Goal: Task Accomplishment & Management: Manage account settings

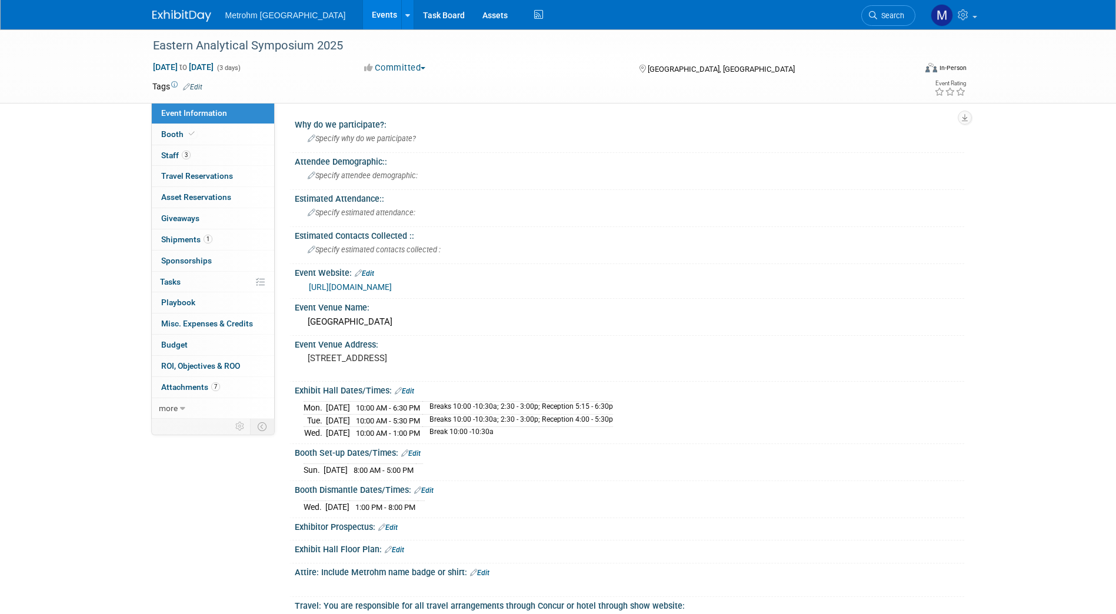
click at [197, 13] on img at bounding box center [181, 16] width 59 height 12
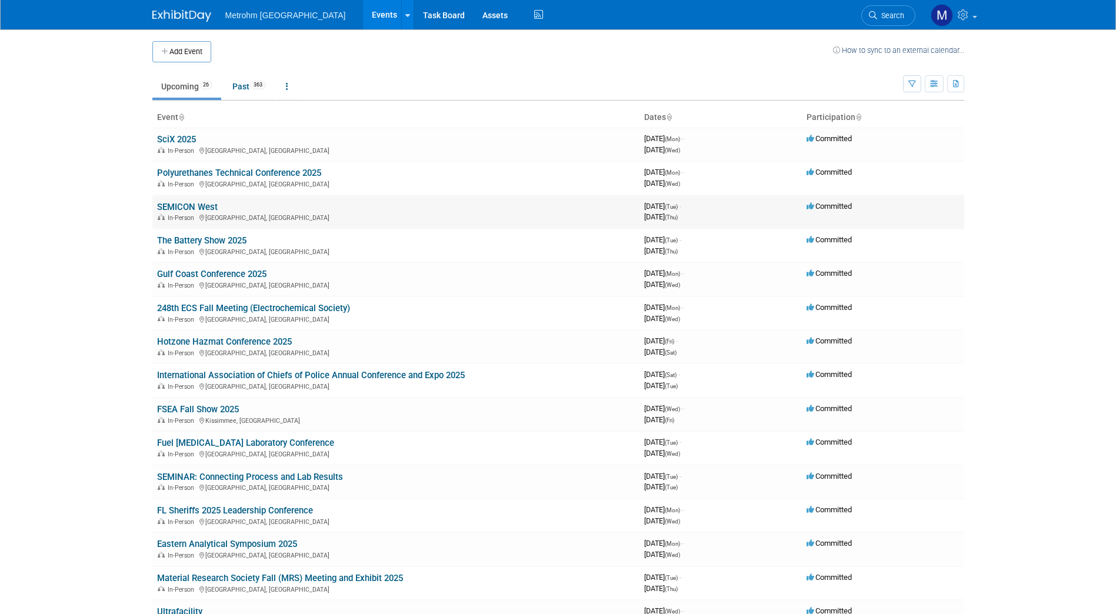
click at [211, 205] on link "SEMICON West" at bounding box center [187, 207] width 61 height 11
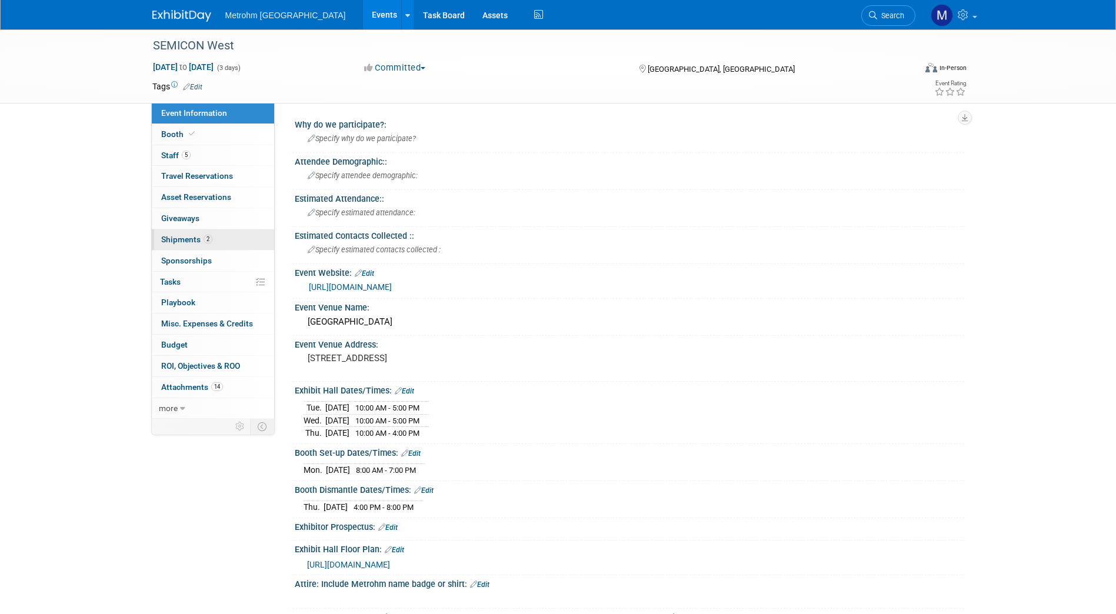
click at [198, 244] on span "Shipments 2" at bounding box center [186, 239] width 51 height 9
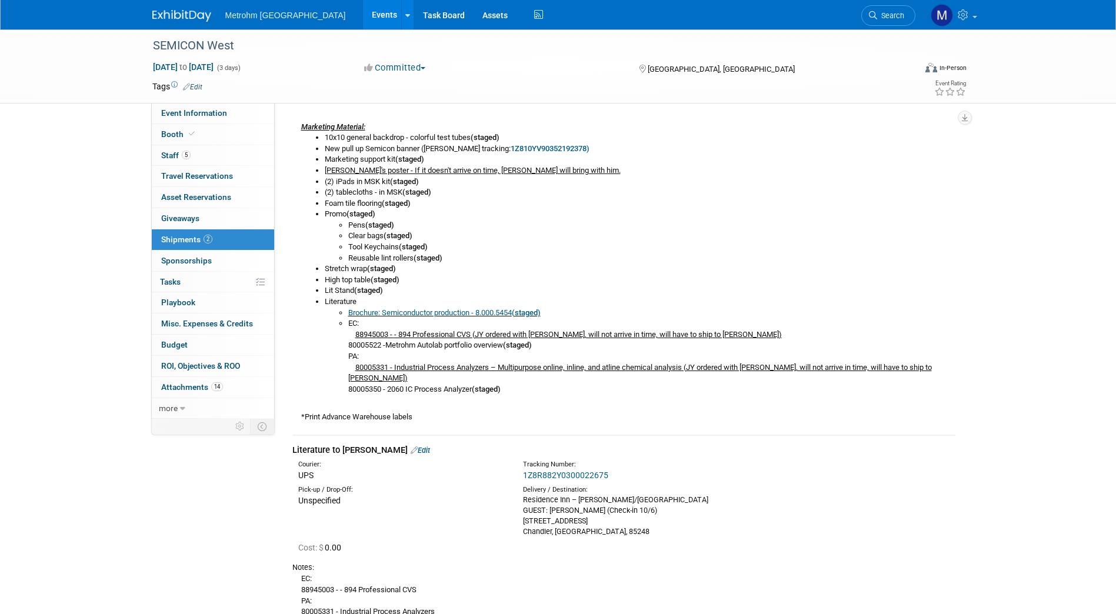
scroll to position [582, 0]
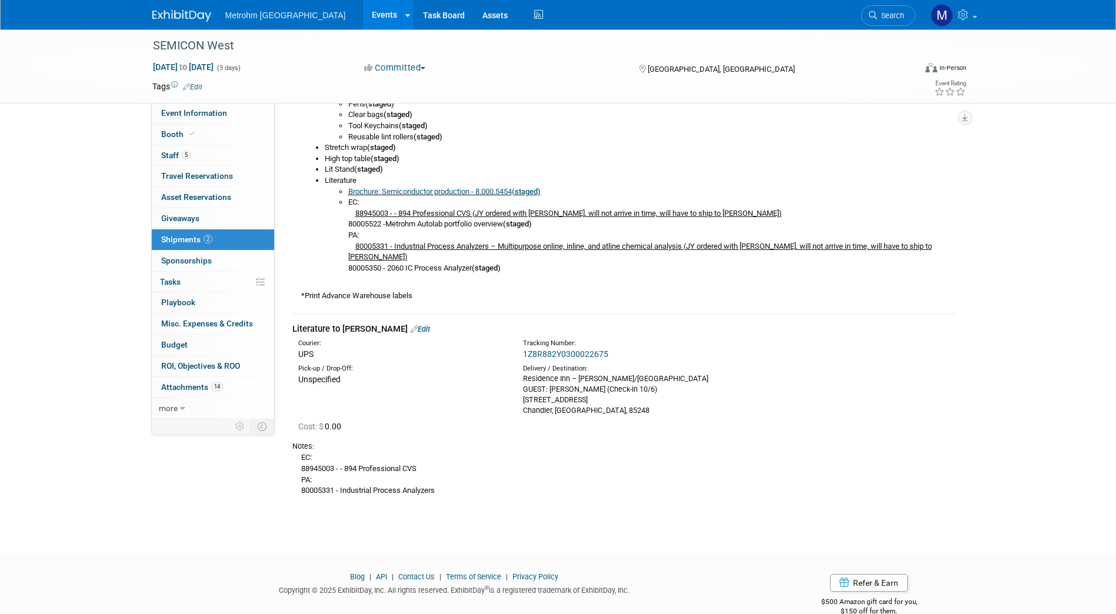
click at [558, 350] on link "1Z8R882Y0300022675" at bounding box center [565, 354] width 85 height 9
click at [204, 10] on img at bounding box center [181, 16] width 59 height 12
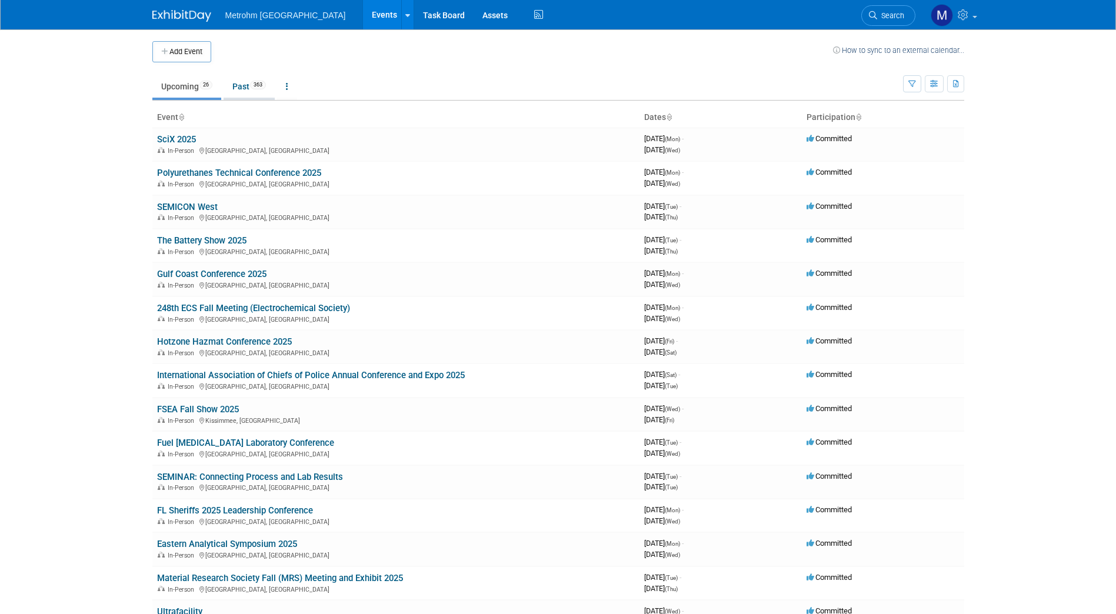
click at [258, 85] on span "363" at bounding box center [258, 85] width 16 height 9
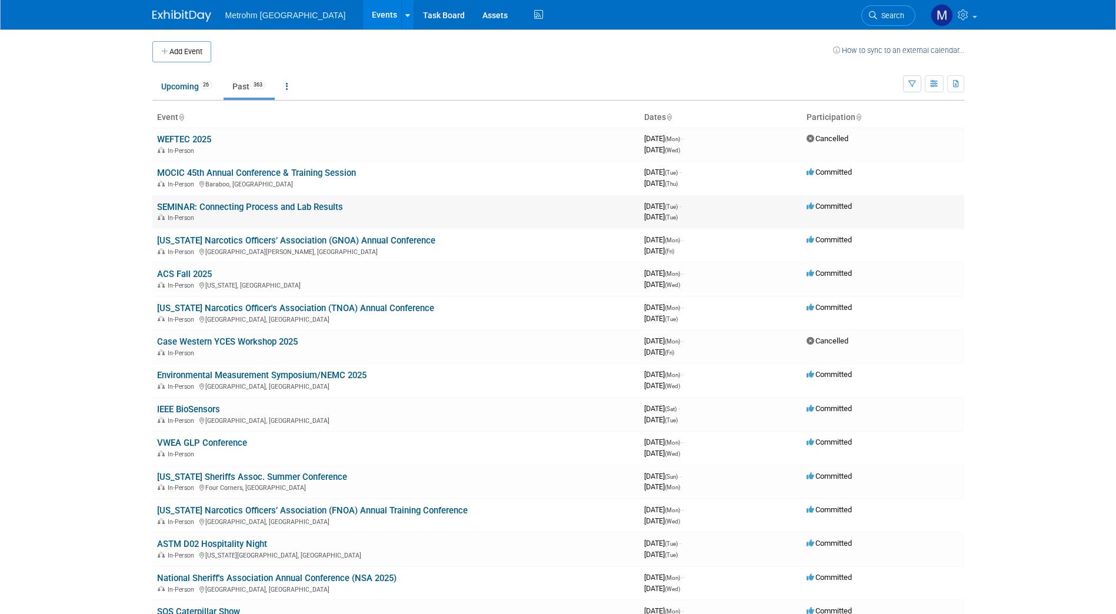
click at [271, 210] on link "SEMINAR: Connecting Process and Lab Results" at bounding box center [250, 207] width 186 height 11
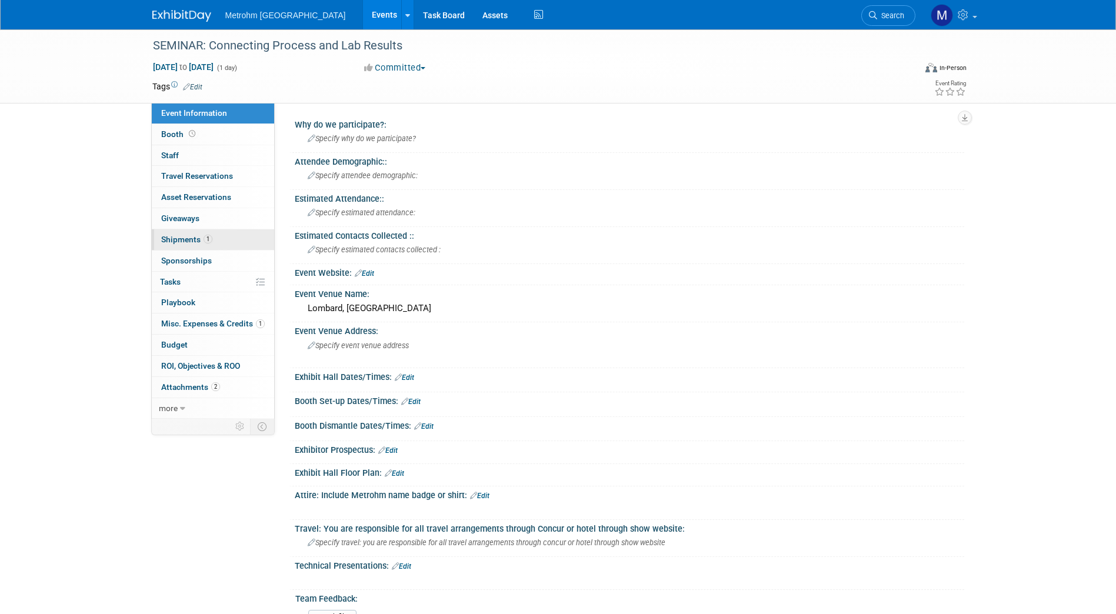
click at [214, 238] on link "1 Shipments 1" at bounding box center [213, 240] width 122 height 21
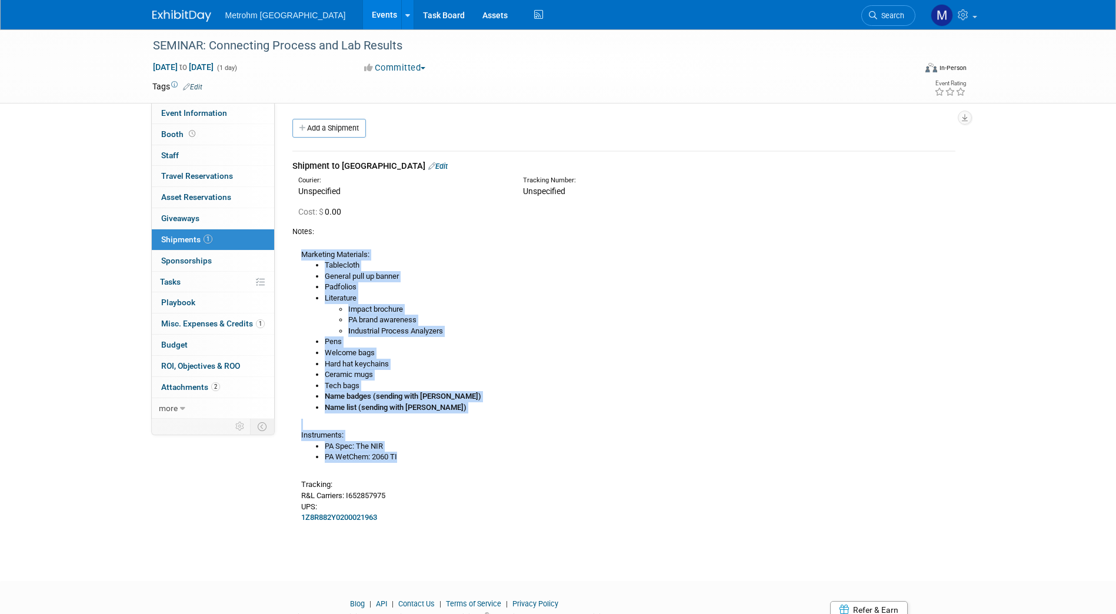
drag, startPoint x: 414, startPoint y: 454, endPoint x: 298, endPoint y: 253, distance: 231.8
click at [298, 253] on div "Marketing Materials: Tablecloth General pull up banner Padfolios Literature Imp…" at bounding box center [623, 380] width 663 height 287
copy div "Marketing Materials: Tablecloth General pull up banner Padfolios Literature Imp…"
click at [198, 18] on img at bounding box center [181, 16] width 59 height 12
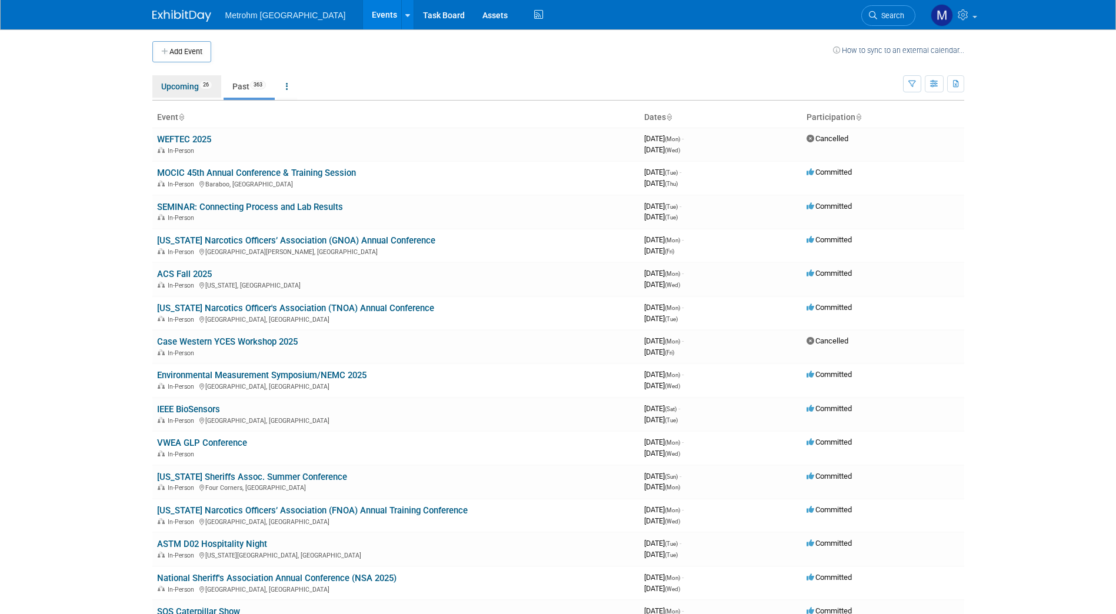
click at [199, 84] on link "Upcoming 26" at bounding box center [186, 86] width 69 height 22
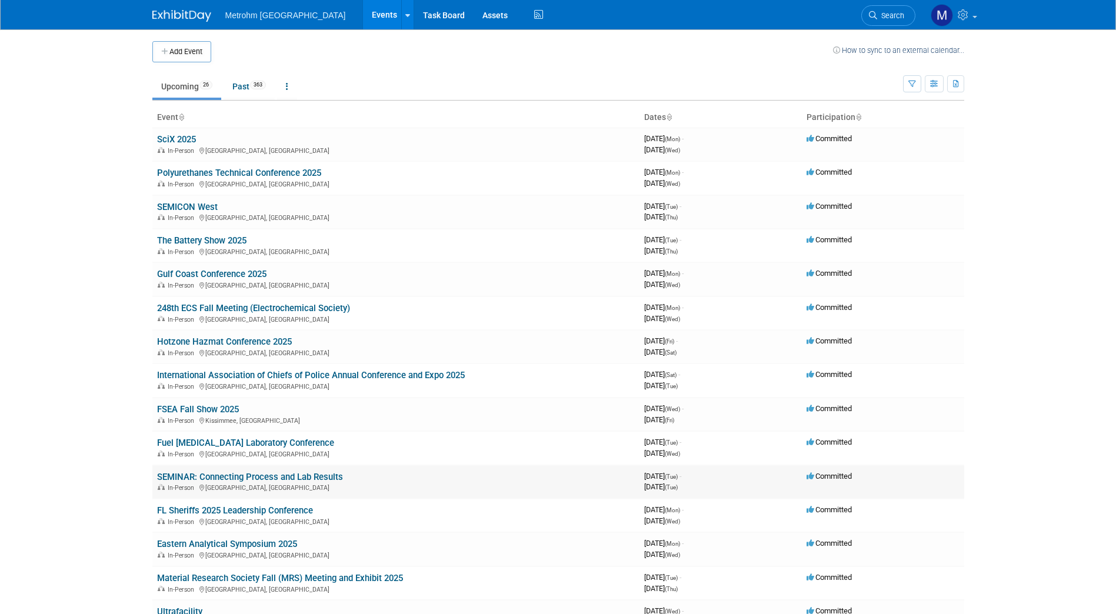
click at [232, 474] on link "SEMINAR: Connecting Process and Lab Results" at bounding box center [250, 477] width 186 height 11
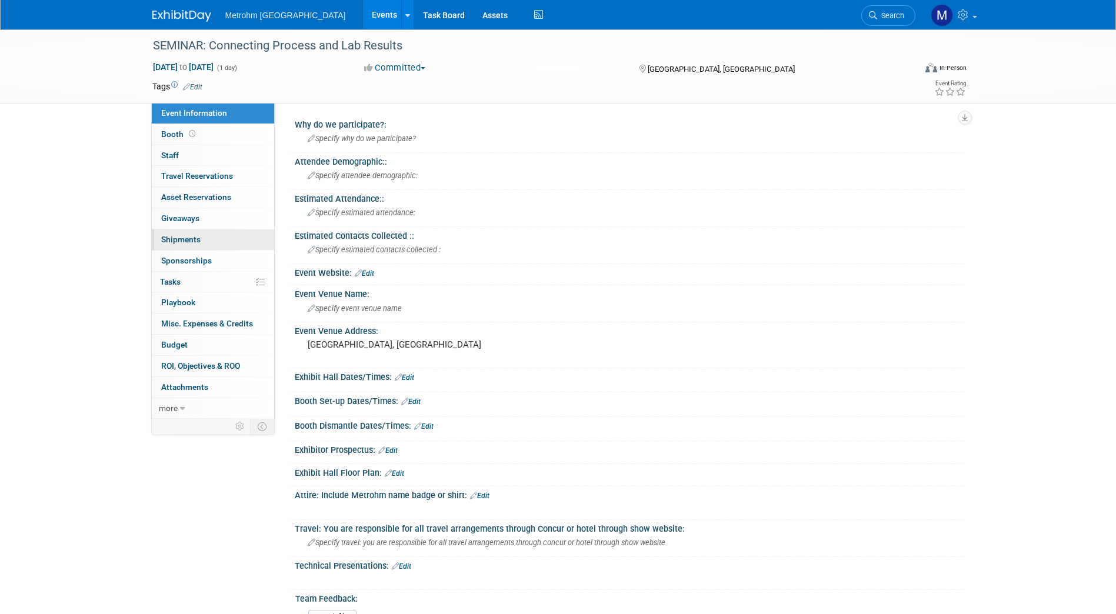
click at [229, 238] on link "0 Shipments 0" at bounding box center [213, 240] width 122 height 21
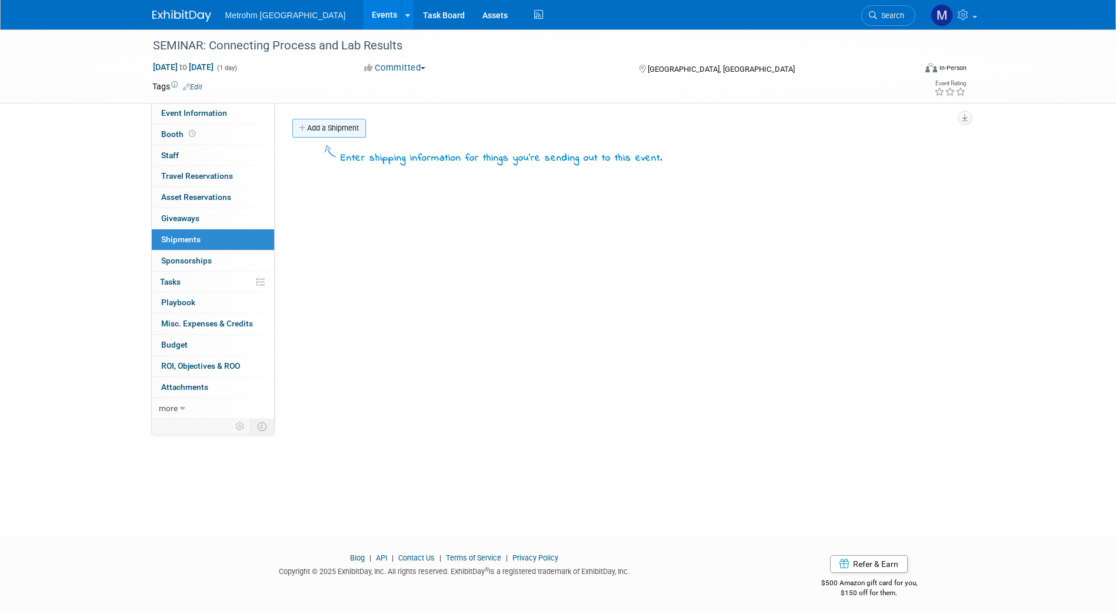
click at [340, 134] on link "Add a Shipment" at bounding box center [329, 128] width 74 height 19
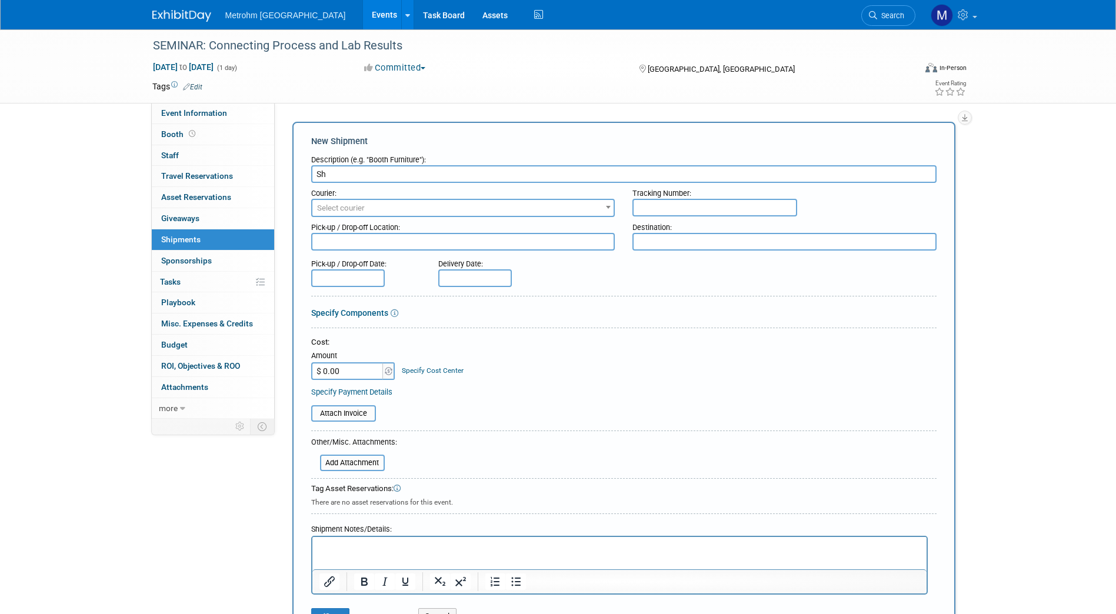
type input "S"
type input "H"
type input "Houston Office Shipment"
drag, startPoint x: 694, startPoint y: 1074, endPoint x: 381, endPoint y: 546, distance: 614.0
click at [381, 546] on p "Rich Text Area. Press ALT-0 for help." at bounding box center [619, 548] width 601 height 12
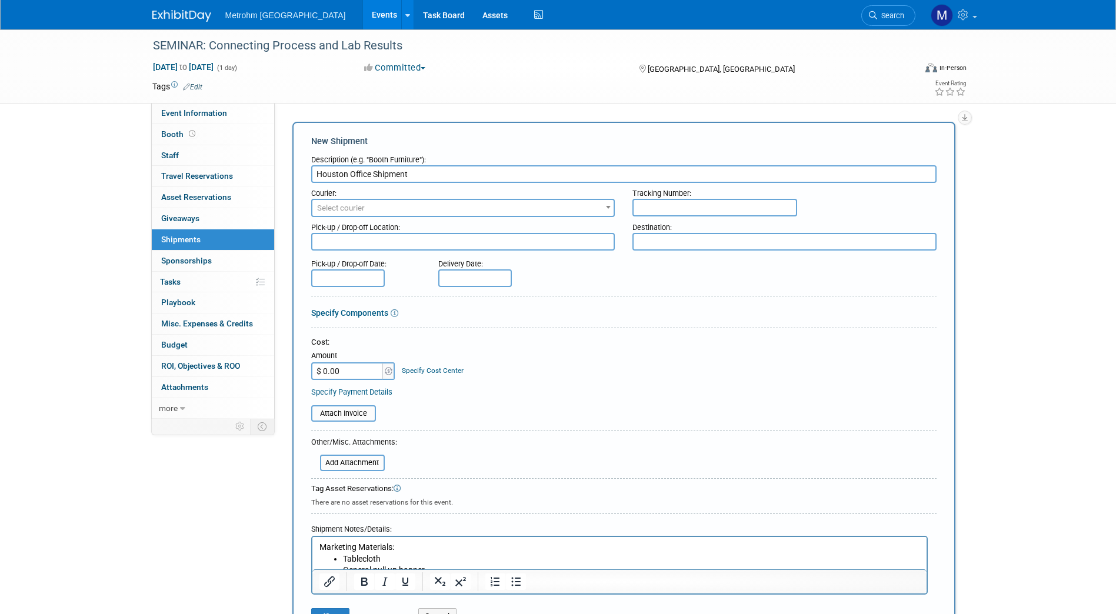
scroll to position [171, 0]
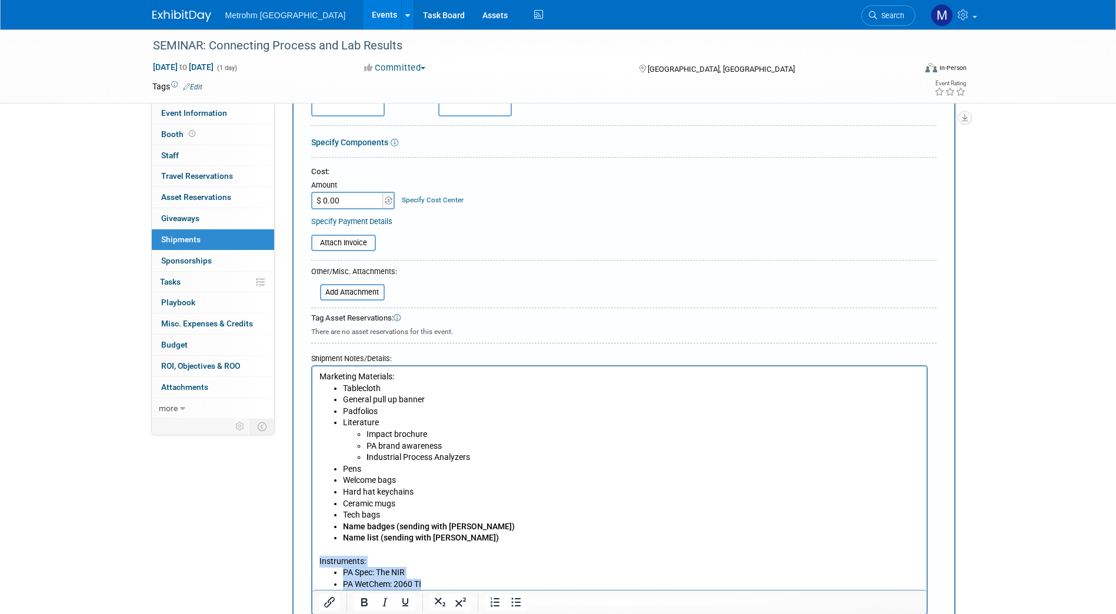
drag, startPoint x: 434, startPoint y: 580, endPoint x: 284, endPoint y: 563, distance: 151.6
click at [312, 563] on html "Marketing Materials: Tablecloth General pull up banner Padfolios Literature Imp…" at bounding box center [619, 479] width 614 height 224
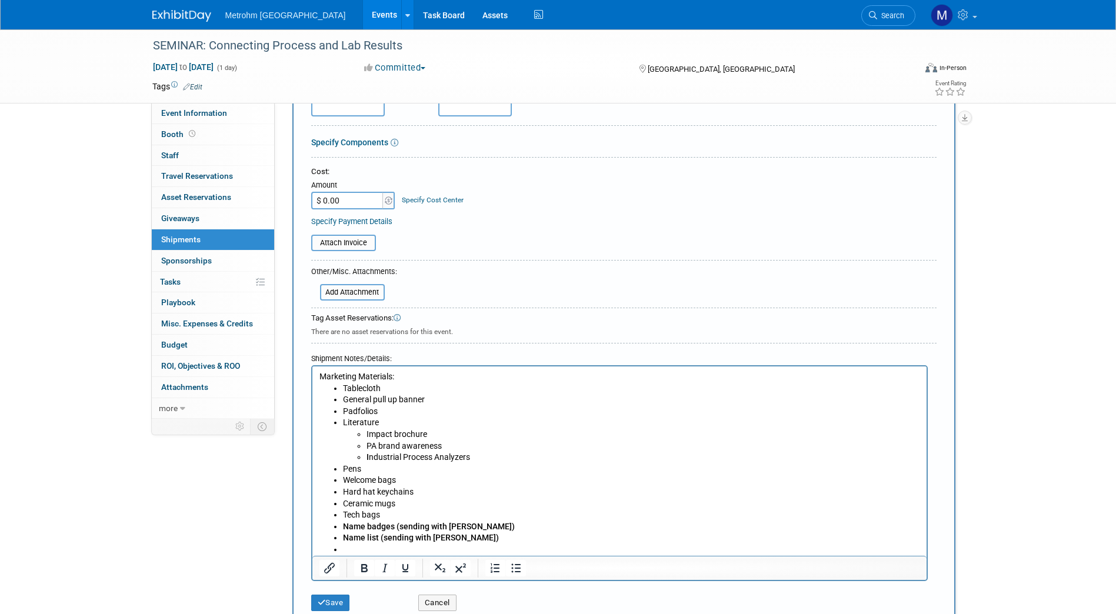
click at [317, 377] on html "Marketing Materials: Tablecloth General pull up banner Padfolios Literature Imp…" at bounding box center [619, 461] width 614 height 189
click at [321, 377] on p "Marketing Materials:" at bounding box center [619, 377] width 601 height 12
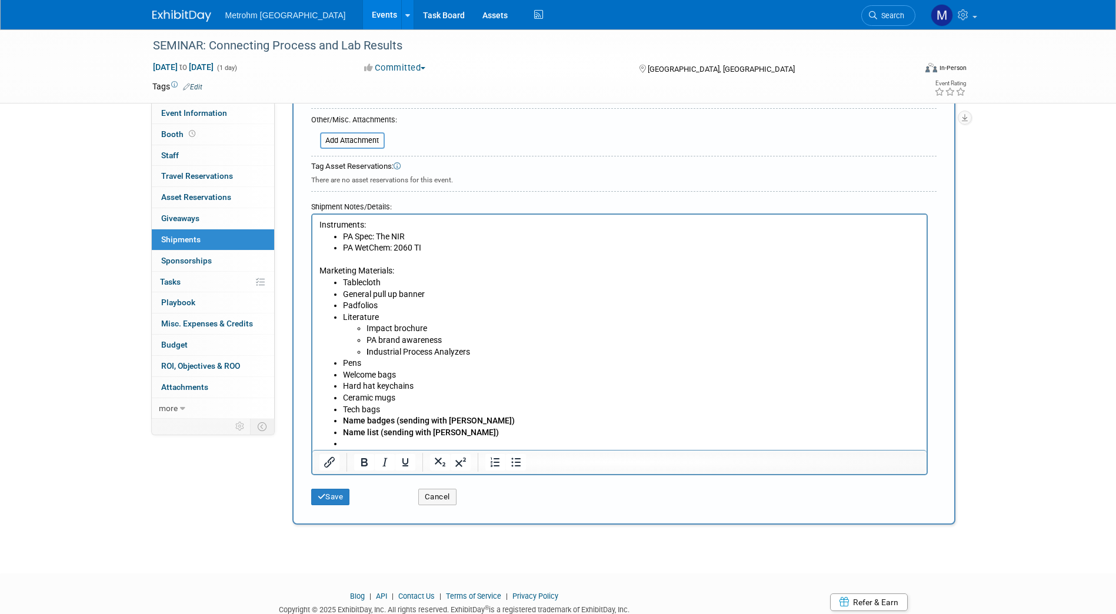
scroll to position [325, 0]
click at [464, 425] on li "Name list (sending with Kraig)" at bounding box center [631, 431] width 577 height 12
drag, startPoint x: 464, startPoint y: 425, endPoint x: 380, endPoint y: 433, distance: 83.9
click at [380, 433] on li "Name list (sending with Kraig)" at bounding box center [631, 431] width 577 height 12
click at [380, 433] on b "Name list (sending with Kraig)" at bounding box center [421, 429] width 156 height 9
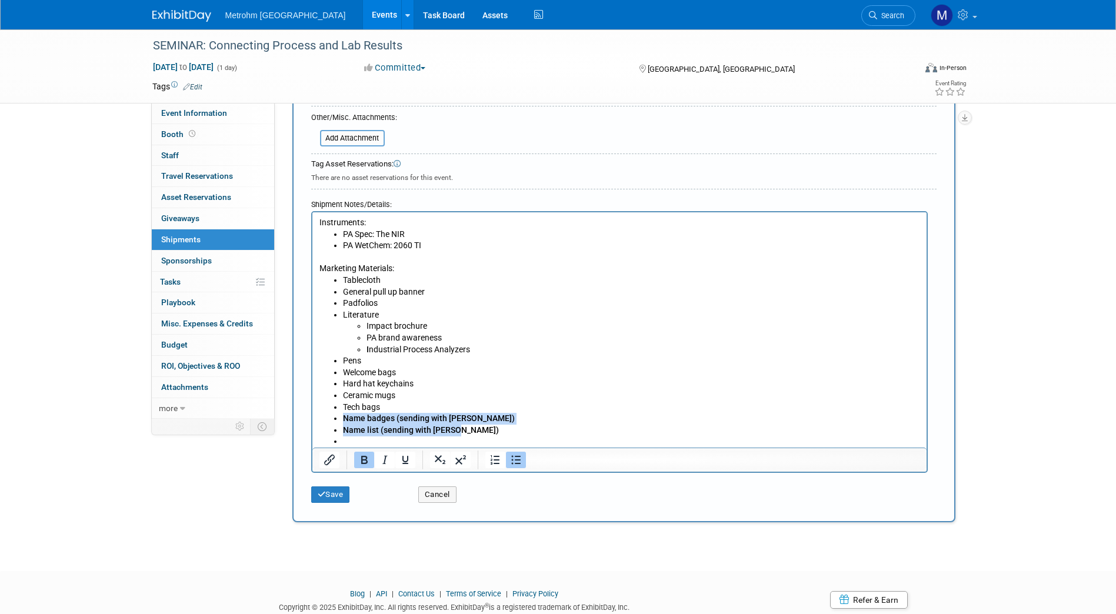
drag, startPoint x: 458, startPoint y: 428, endPoint x: 341, endPoint y: 416, distance: 118.3
click at [341, 416] on ul "Tablecloth General pull up banner Padfolios Literature Impact brochure PA brand…" at bounding box center [619, 355] width 601 height 161
click at [531, 413] on li "Name badges (sending with Kraig)" at bounding box center [631, 419] width 577 height 12
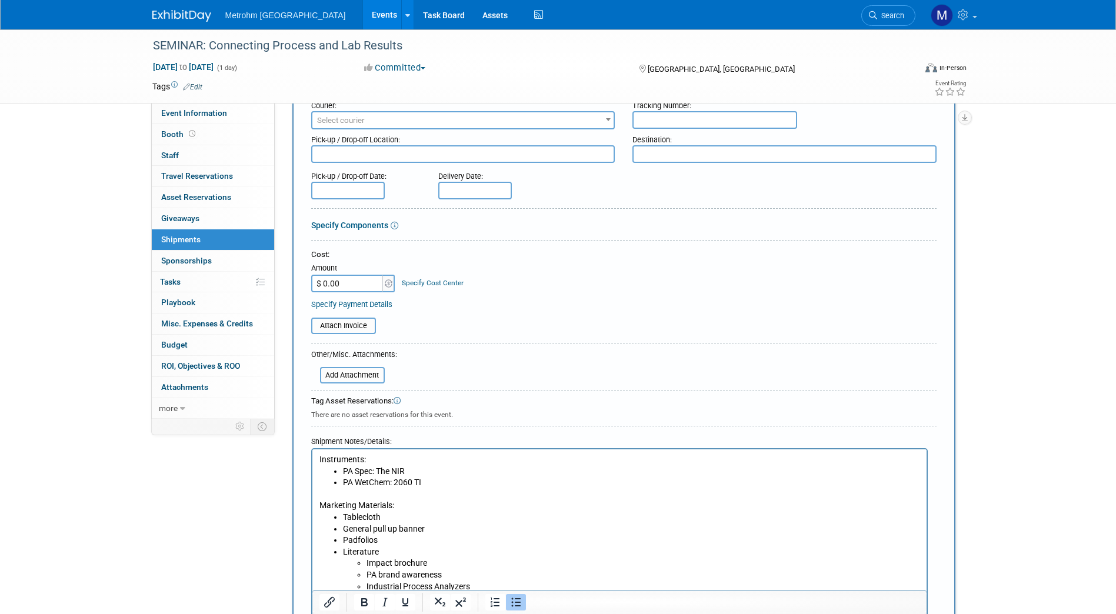
scroll to position [87, 0]
click at [677, 155] on textarea at bounding box center [785, 155] width 304 height 18
paste textarea "1455 East Sam Houston Pkwy S suite 170 Pasadena, Pasadena, Texas - 77503"
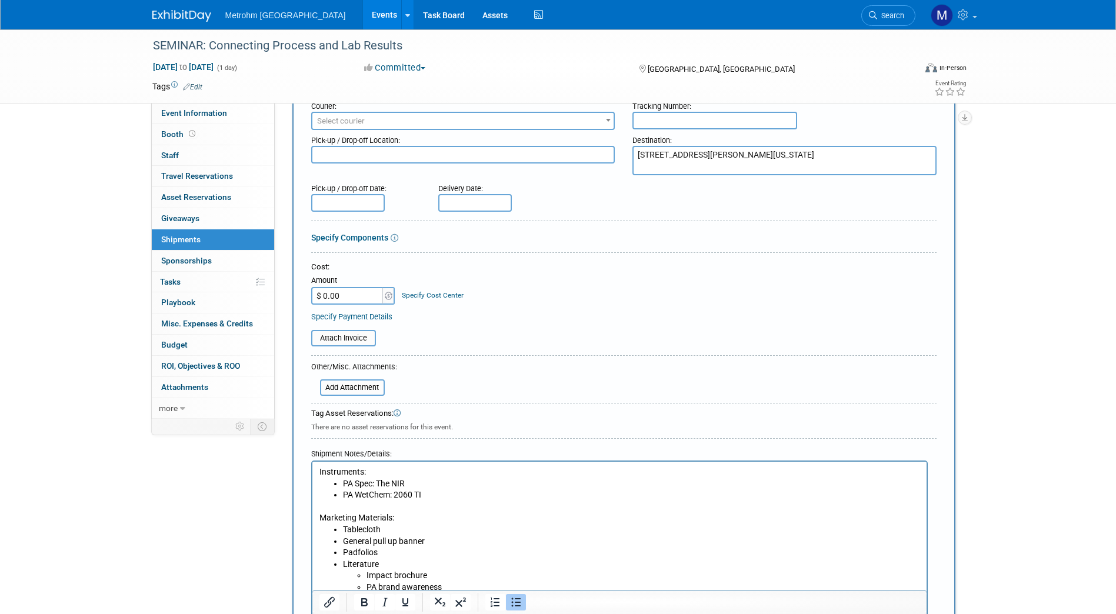
click at [759, 150] on textarea "1455 East Sam Houston Pkwy S suite 170 Pasadena, Pasadena, Texas - 77503" at bounding box center [785, 160] width 304 height 29
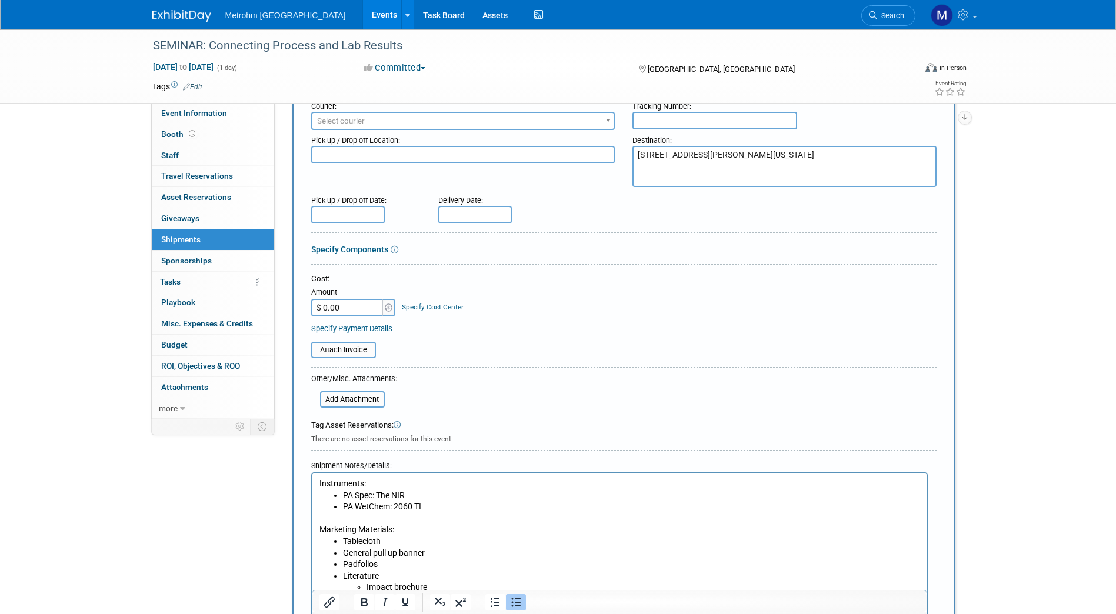
click at [676, 179] on textarea "1455 East Sam Houston Pkwy S Suite 170 Pasadena, Pasadena, Texas - 77503" at bounding box center [785, 166] width 304 height 41
click at [680, 179] on textarea "1455 East Sam Houston Pkwy S Suite 170 Pasadena, Pasadena, Texas - 77503" at bounding box center [785, 166] width 304 height 41
click at [708, 177] on textarea "1455 East Sam Houston Pkwy S Suite 170 Pasadena, Texas - 77503" at bounding box center [785, 166] width 304 height 41
type textarea "1455 East Sam Houston Pkwy S Suite 170 Pasadena, Texas 77503"
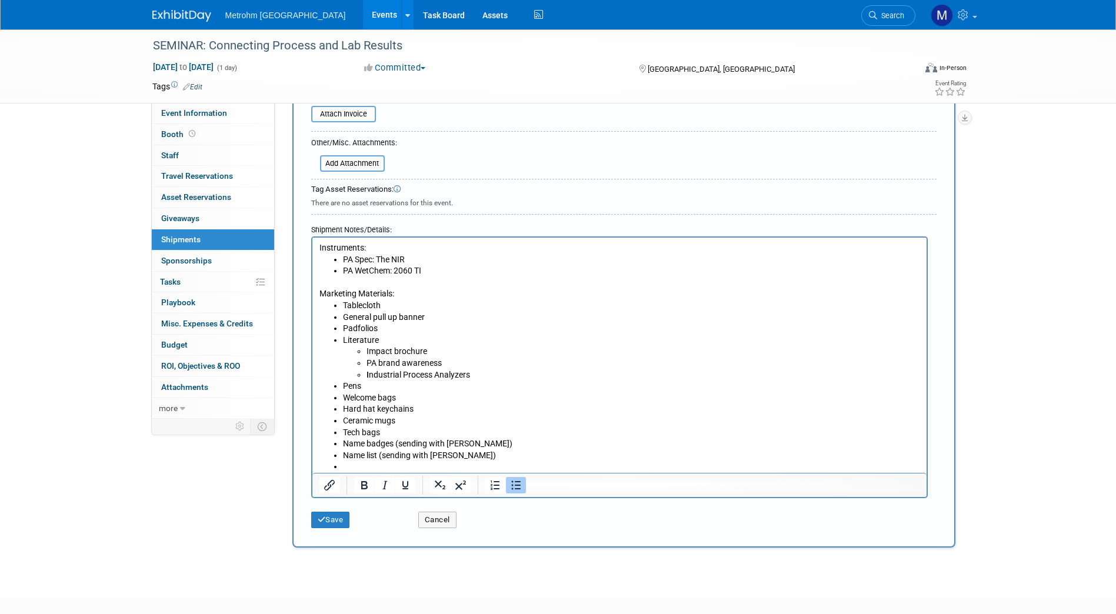
scroll to position [388, 0]
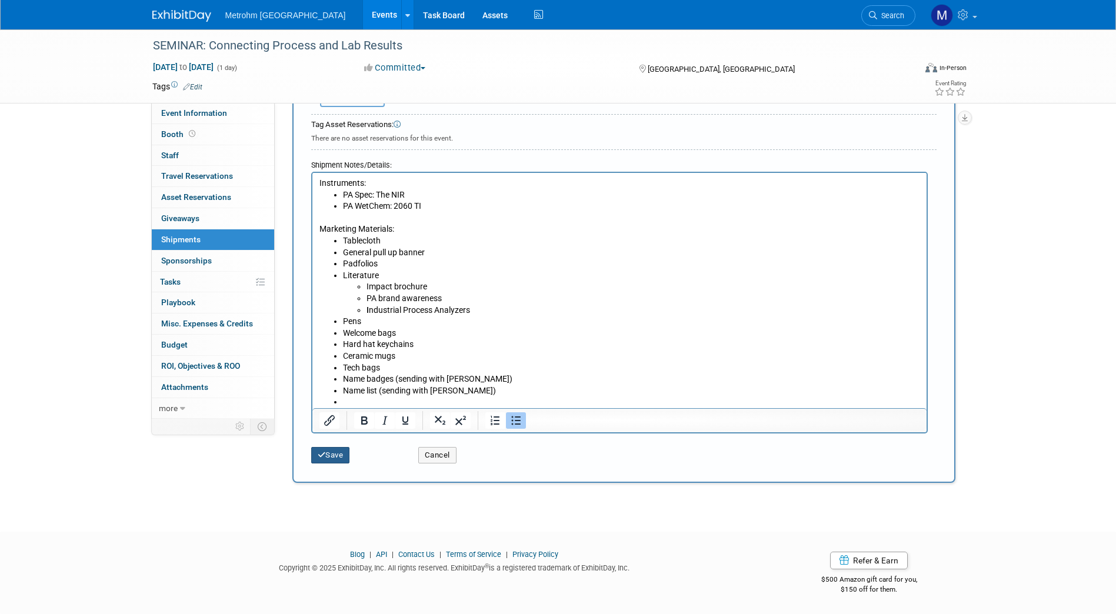
click at [337, 460] on button "Save" at bounding box center [330, 455] width 39 height 16
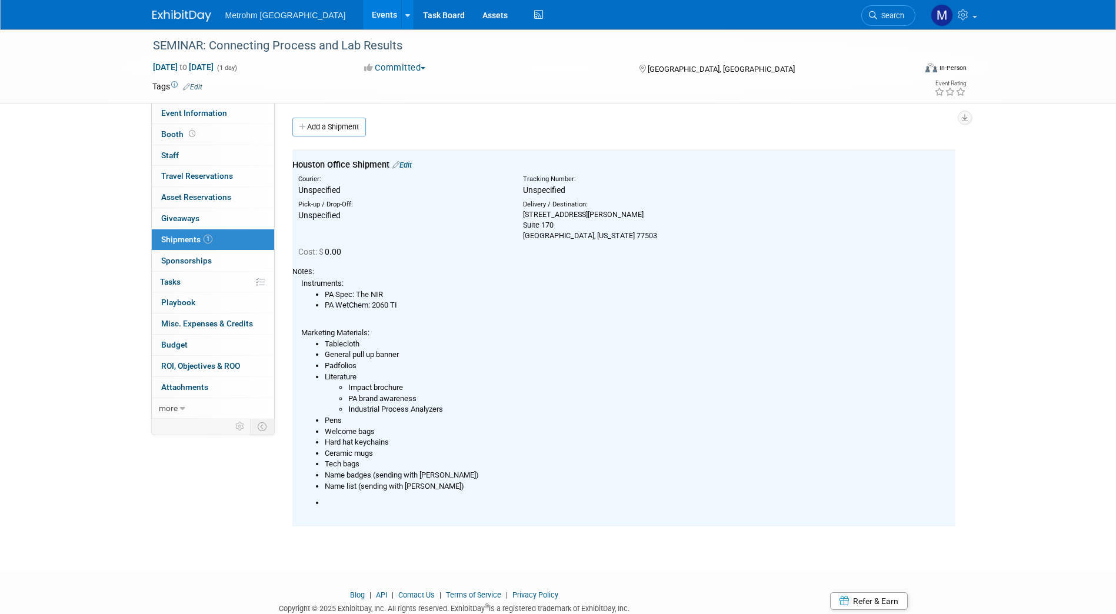
scroll to position [0, 0]
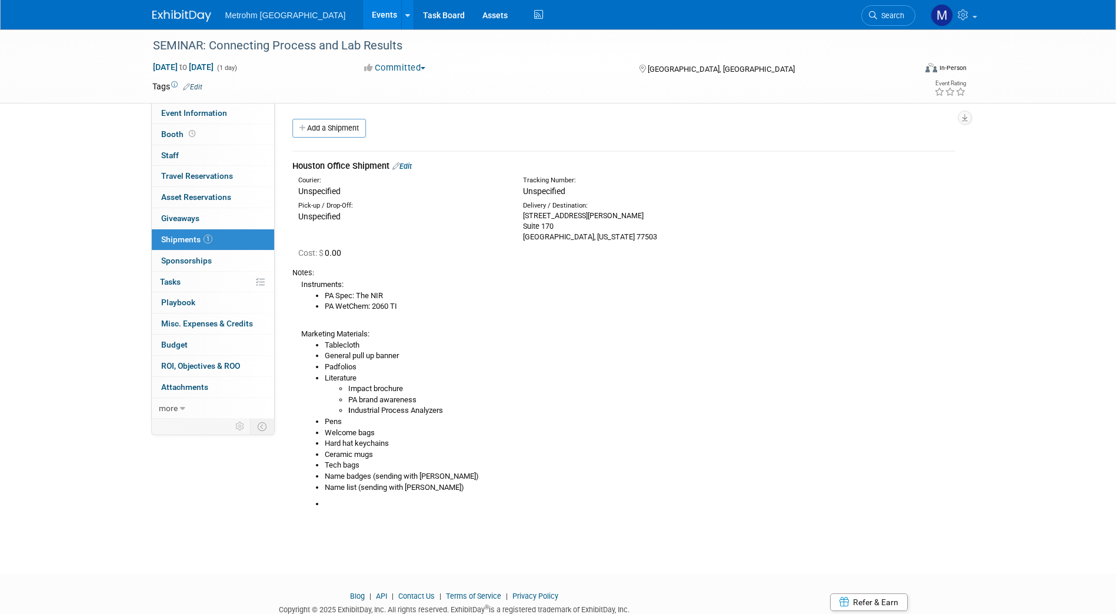
drag, startPoint x: 608, startPoint y: 238, endPoint x: 516, endPoint y: 220, distance: 93.7
click at [516, 220] on div "Delivery / Destination: 1455 East Sam Houston Pkwy S Suite 170 Pasadena, Texas …" at bounding box center [626, 221] width 225 height 41
copy div "1455 East Sam Houston Pkwy S Suite 170 Pasadena, Texas 77503"
